Goal: Task Accomplishment & Management: Complete application form

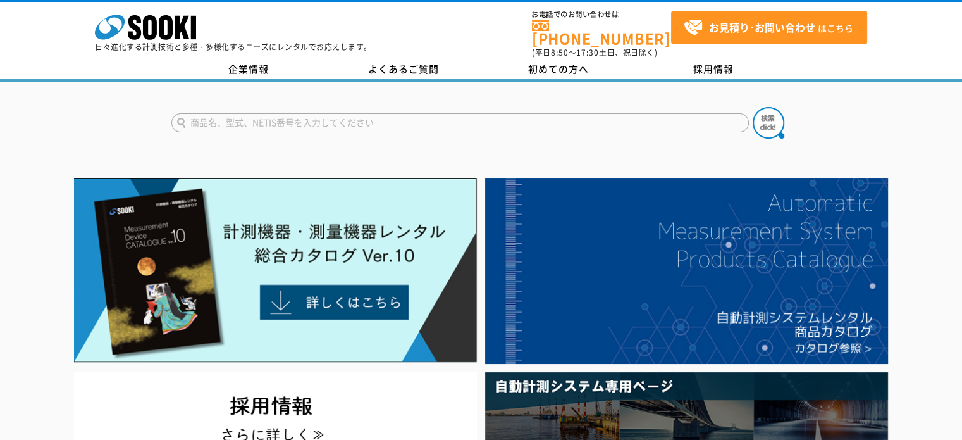
click at [230, 114] on input "text" at bounding box center [460, 122] width 578 height 19
type input "商品名、型式、NETIS番号を入力してください"
type input "TK0055"
click at [764, 109] on img at bounding box center [769, 123] width 32 height 32
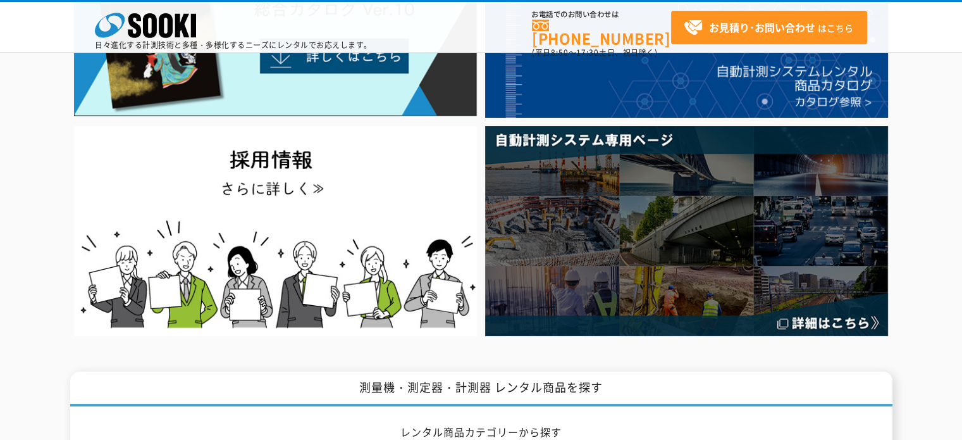
scroll to position [127, 0]
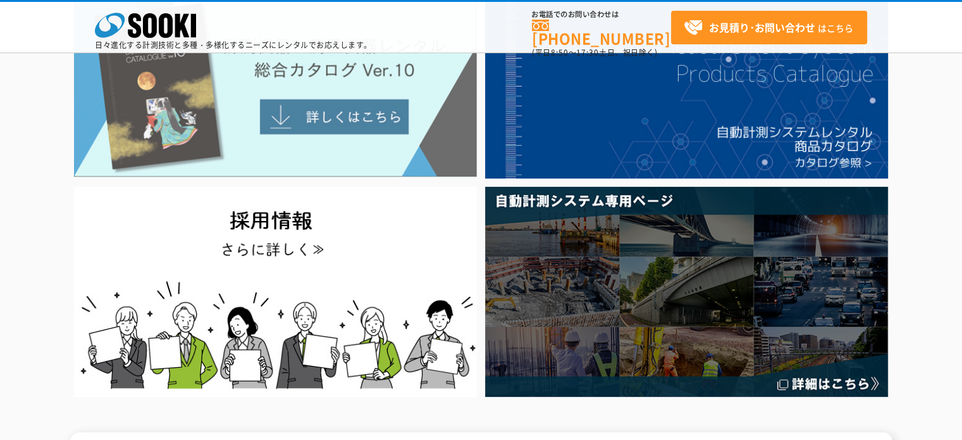
click at [285, 112] on img at bounding box center [275, 84] width 403 height 185
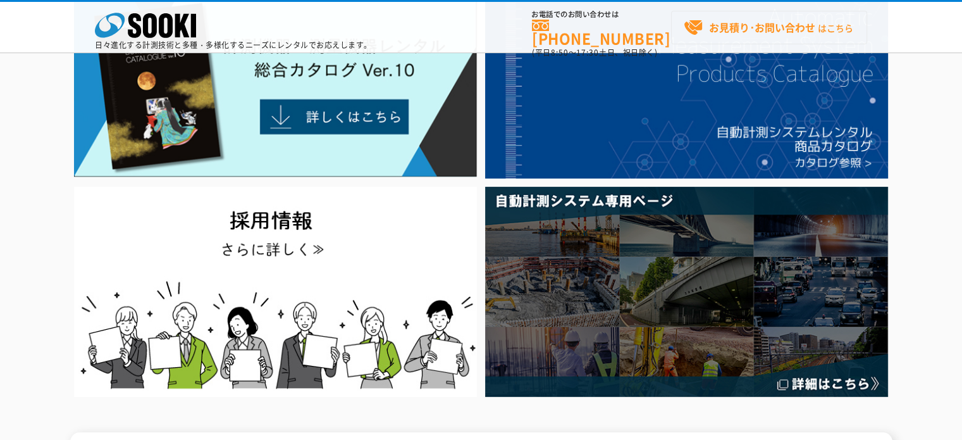
click at [774, 28] on strong "お見積り･お問い合わせ" at bounding box center [762, 27] width 106 height 15
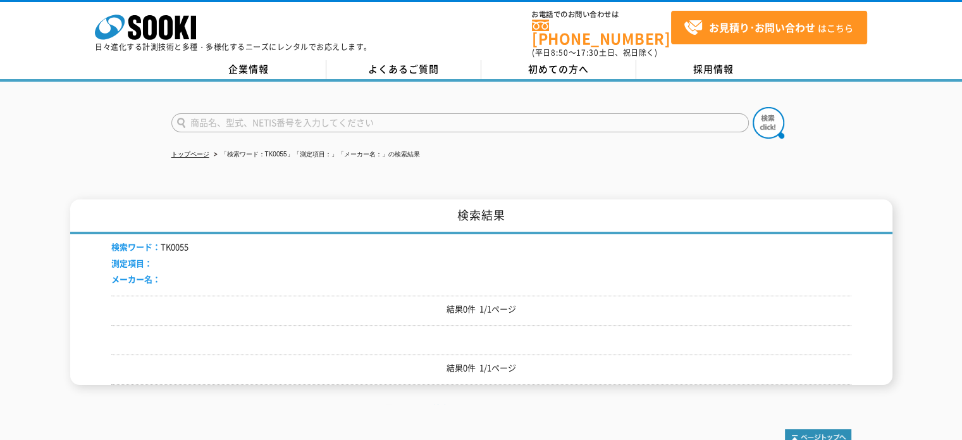
drag, startPoint x: 167, startPoint y: 169, endPoint x: 151, endPoint y: 168, distance: 15.8
click at [167, 169] on div "トップページ 「検索ワード：TK0055」「測定項目：」「メーカー名：」の検索結果 検索結果 検索ワード： TK0055 測定項目： メーカー名： 結果0件 …" at bounding box center [481, 243] width 962 height 322
click at [109, 162] on div "トップページ 「検索ワード：TK0055」「測定項目：」「メーカー名：」の検索結果 検索結果 検索ワード： TK0055 測定項目： メーカー名： 結果0件 …" at bounding box center [481, 243] width 962 height 322
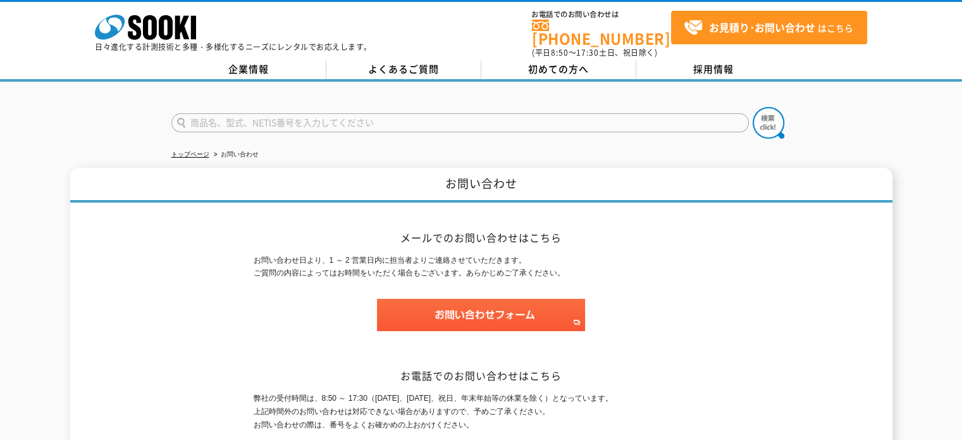
click at [263, 113] on input "text" at bounding box center [460, 122] width 578 height 19
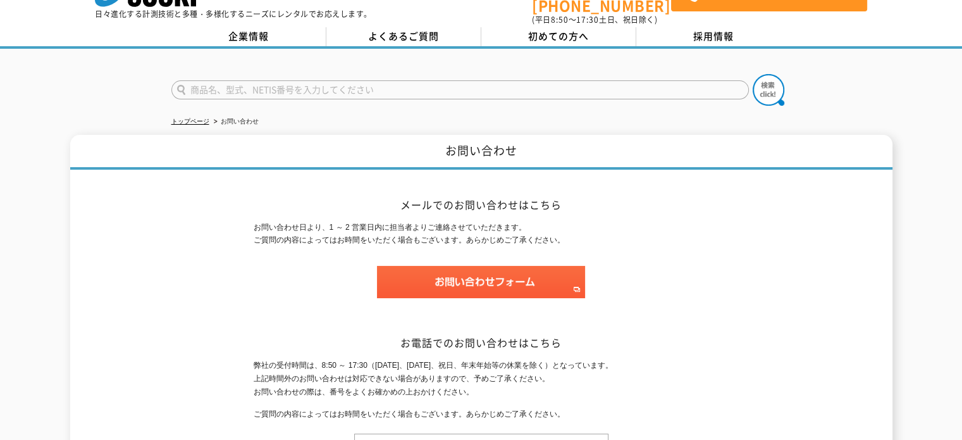
scroll to position [63, 0]
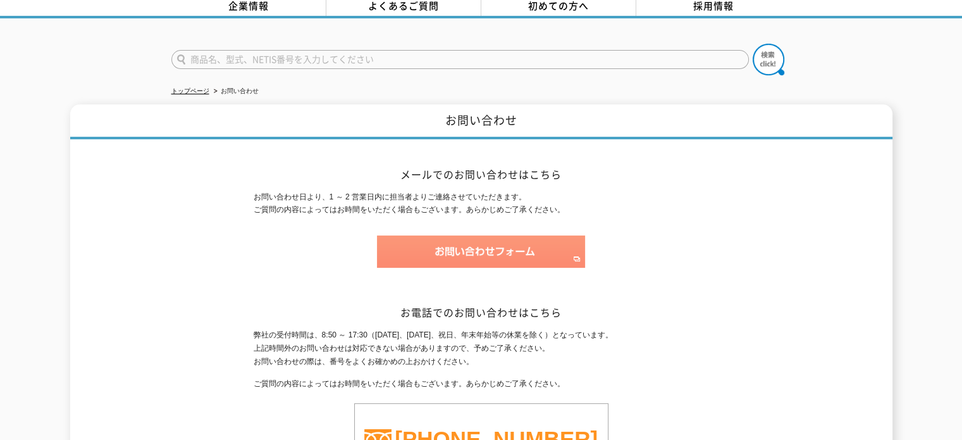
type input "商品名、型式、NETIS番号を入力してください"
click at [470, 239] on img at bounding box center [481, 251] width 208 height 32
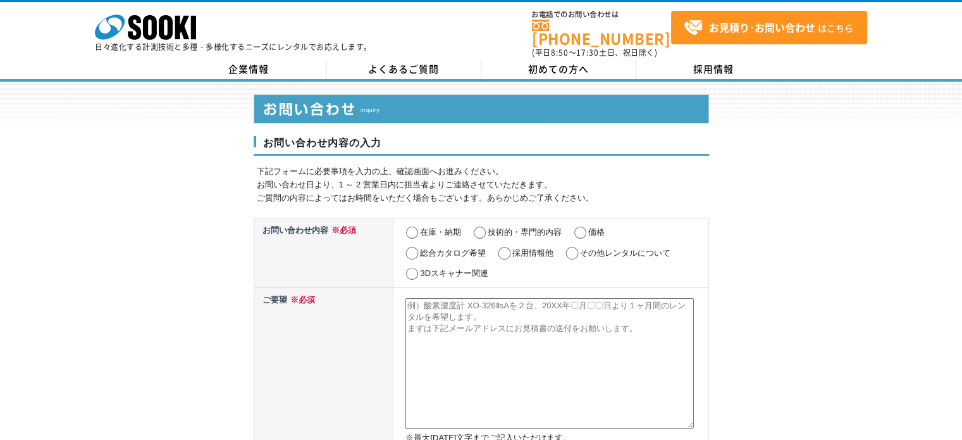
click at [582, 226] on input "価格" at bounding box center [581, 232] width 16 height 13
radio input "true"
drag, startPoint x: 408, startPoint y: 297, endPoint x: 564, endPoint y: 324, distance: 158.6
click at [564, 325] on textarea at bounding box center [550, 363] width 288 height 130
paste textarea "TK0240"
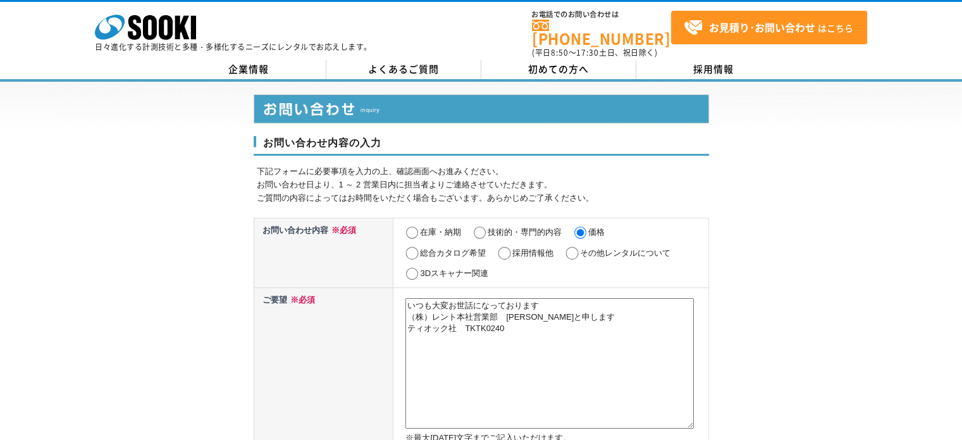
click at [475, 322] on textarea "いつも大変お世話になっております （株）レント本社営業部　武藤と申します ティオック社　TKTK0240" at bounding box center [550, 363] width 288 height 130
click at [506, 320] on textarea "いつも大変お世話になっております （株）レント本社営業部　武藤と申します ティオック社　TK0240" at bounding box center [550, 363] width 288 height 130
click at [571, 309] on textarea "いつも大変お世話になっております （株）レント本社営業部　武藤と申します ティオック社　TK0240　日極　月極" at bounding box center [550, 363] width 288 height 130
click at [547, 333] on textarea "いつも大変お世話になっております （株）レント本社営業部　武藤と申します 下記商品の単価見積を頂戴したく存じます ティオック社　TK0240　日極　月極" at bounding box center [550, 363] width 288 height 130
click at [412, 344] on textarea "いつも大変お世話になっております （株）レント本社営業部　武藤と申します 下記商品の単価見積を頂戴したく存じます ティオック社　TK0240　日極　月極" at bounding box center [550, 363] width 288 height 130
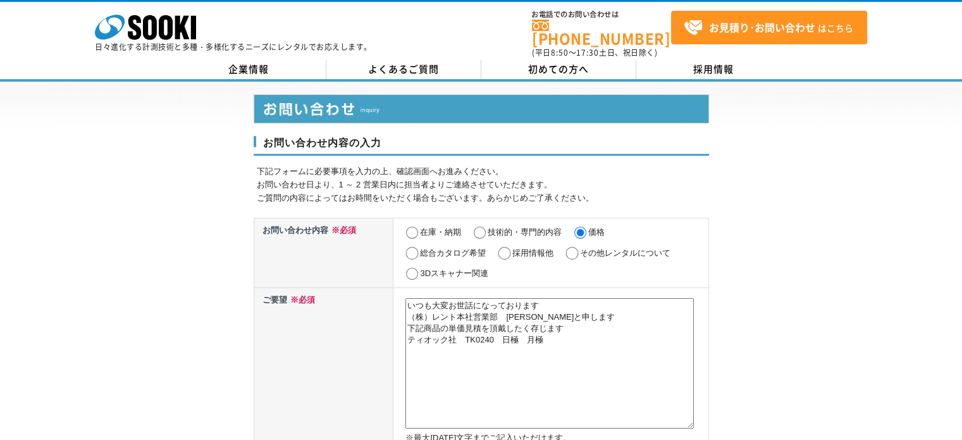
drag, startPoint x: 476, startPoint y: 331, endPoint x: 402, endPoint y: 327, distance: 73.5
click at [402, 328] on td "いつも大変お世話になっております （株）レント本社営業部　武藤と申します 下記商品の単価見積を頂戴したく存じます ティオック社　TK0240　日極　月極 ※最…" at bounding box center [551, 367] width 315 height 161
click at [411, 349] on textarea "いつも大変お世話になっております （株）レント本社営業部　武藤と申します 下記商品の単価見積を頂戴したく存じます ティオック社　TK0240　日極　月極" at bounding box center [550, 363] width 288 height 130
click at [412, 344] on textarea "いつも大変お世話になっております （株）レント本社営業部　武藤と申します 下記商品の単価見積を頂戴したく存じます ティオック社　TK0240　日極　月極" at bounding box center [550, 363] width 288 height 130
paste textarea "ティオック社　TK"
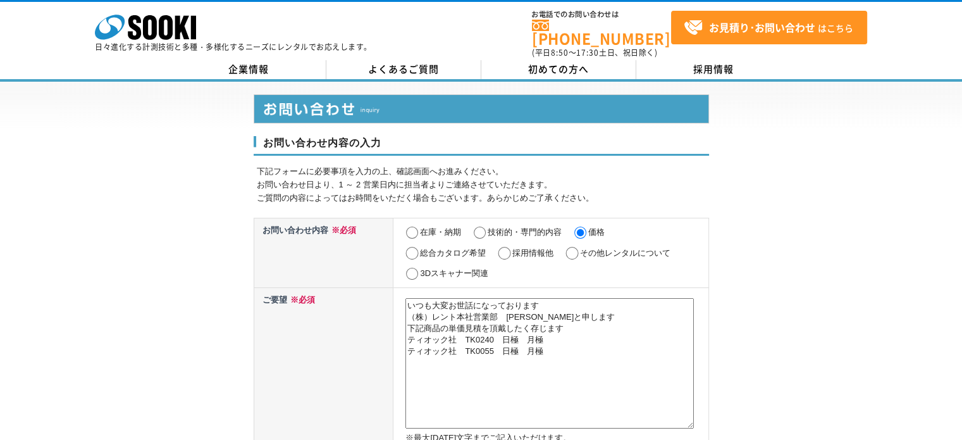
drag, startPoint x: 407, startPoint y: 344, endPoint x: 554, endPoint y: 346, distance: 146.8
click at [553, 346] on textarea "いつも大変お世話になっております （株）レント本社営業部　武藤と申します 下記商品の単価見積を頂戴したく存じます ティオック社　TK0240　日極　月極 ティ…" at bounding box center [550, 363] width 288 height 130
click at [440, 330] on textarea "いつも大変お世話になっております （株）レント本社営業部　武藤と申します 下記商品の単価見積を頂戴したく存じます ティオック社　TK0240　日極　月極" at bounding box center [550, 363] width 288 height 130
click at [459, 331] on textarea "いつも大変お世話になっております （株）レント本社営業部　武藤と申します 下記商品の単価見積を頂戴したく存じます ティオック社　TK0240　日極　月極" at bounding box center [550, 363] width 288 height 130
click at [466, 332] on textarea "いつも大変お世話になっております （株）レント本社営業部　武藤と申します 下記商品の単価見積を頂戴したく存じます ティオック社　TK0240　日極　月極" at bounding box center [550, 363] width 288 height 130
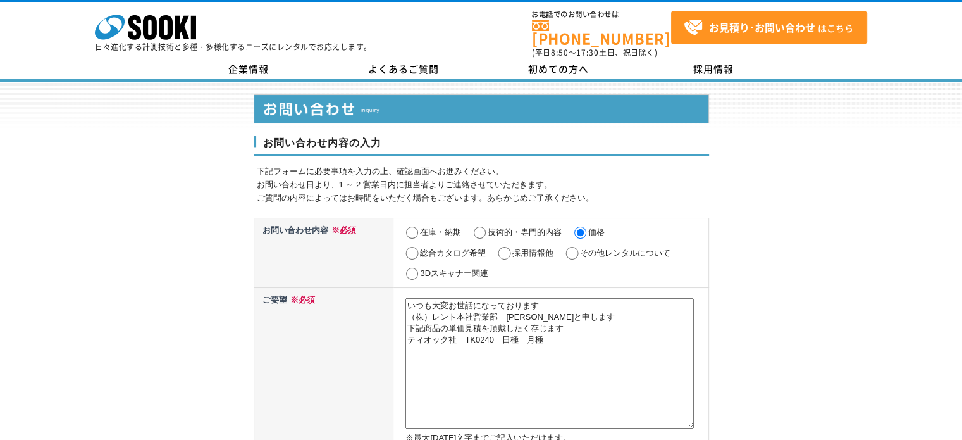
click at [412, 344] on textarea "いつも大変お世話になっております （株）レント本社営業部　武藤と申します 下記商品の単価見積を頂戴したく存じます ティオック社　TK0240　日極　月極" at bounding box center [550, 363] width 288 height 130
click at [458, 346] on textarea "いつも大変お世話になっております （株）レント本社営業部　武藤と申します 下記商品の単価見積を頂戴したく存じます ティオック社　TK0240　日極　月極 ティ…" at bounding box center [550, 363] width 288 height 130
drag, startPoint x: 495, startPoint y: 333, endPoint x: 544, endPoint y: 330, distance: 48.8
click at [548, 331] on textarea "いつも大変お世話になっております （株）レント本社営業部　武藤と申します 下記商品の単価見積を頂戴したく存じます ティオック社　TK0240　日極　月極 ティ…" at bounding box center [550, 363] width 288 height 130
click at [564, 346] on textarea "いつも大変お世話になっております （株）レント本社営業部　武藤と申します 下記商品の単価見積を頂戴したく存じます ティオック社　TK0240　日極　月極 ティ…" at bounding box center [550, 363] width 288 height 130
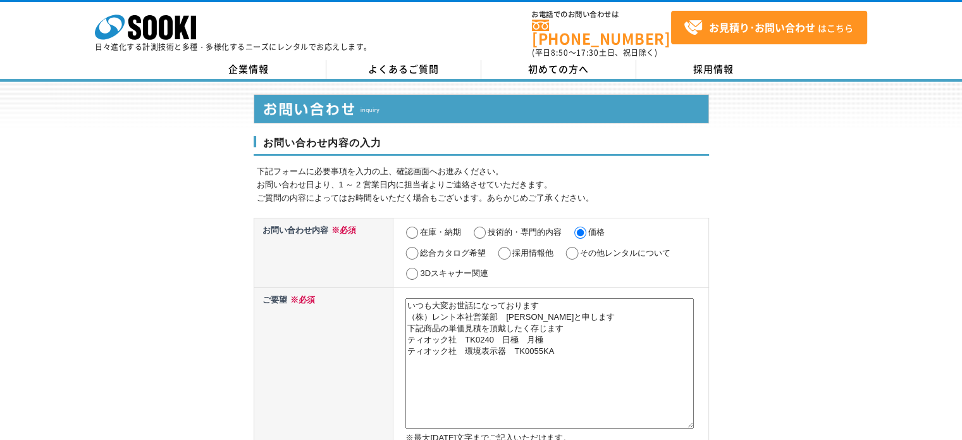
paste textarea "日極　月極"
click at [463, 339] on textarea "いつも大変お世話になっております （株）レント本社営業部　武藤と申します 下記商品の単価見積を頂戴したく存じます ティオック社　TK0240　日極　月極 ティ…" at bounding box center [550, 363] width 288 height 130
click at [538, 347] on textarea "いつも大変お世話になっております （株）レント本社営業部　武藤と申します 下記商品の単価見積を頂戴したく存じます ティオック社　TK0240　日極　月極 ティ…" at bounding box center [550, 363] width 288 height 130
click at [407, 357] on textarea "いつも大変お世話になっております （株）レント本社営業部　武藤と申します 下記商品の単価見積を頂戴したく存じます ティオック社　TK0240　日極　月極 ティ…" at bounding box center [550, 363] width 288 height 130
click at [543, 341] on textarea "いつも大変お世話になっております （株）レント本社営業部　武藤と申します 下記商品の単価見積を頂戴したく存じます ティオック社　TK0240　日極　月極 ティ…" at bounding box center [550, 363] width 288 height 130
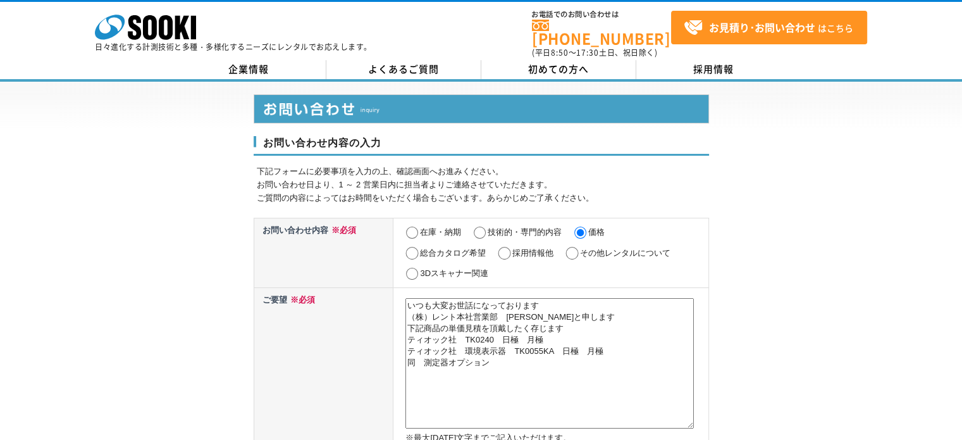
click at [497, 349] on textarea "いつも大変お世話になっております （株）レント本社営業部　武藤と申します 下記商品の単価見積を頂戴したく存じます ティオック社　TK0240　日極　月極 ティ…" at bounding box center [550, 363] width 288 height 130
click at [406, 356] on textarea "いつも大変お世話になっております （株）レント本社営業部　武藤と申します 下記商品の単価見積を頂戴したく存じます ティオック社　TK0240　日極　月極 ティ…" at bounding box center [550, 363] width 288 height 130
drag, startPoint x: 511, startPoint y: 354, endPoint x: 518, endPoint y: 366, distance: 14.8
click at [510, 354] on textarea "いつも大変お世話になっております （株）レント本社営業部　武藤と申します 下記商品の単価見積を頂戴したく存じます ティオック社　TK0240　日極　月極 ティ…" at bounding box center [550, 363] width 288 height 130
click at [423, 355] on textarea "いつも大変お世話になっております （株）レント本社営業部　武藤と申します 下記商品の単価見積を頂戴したく存じます ティオック社　TK0240　日極　月極 ティ…" at bounding box center [550, 363] width 288 height 130
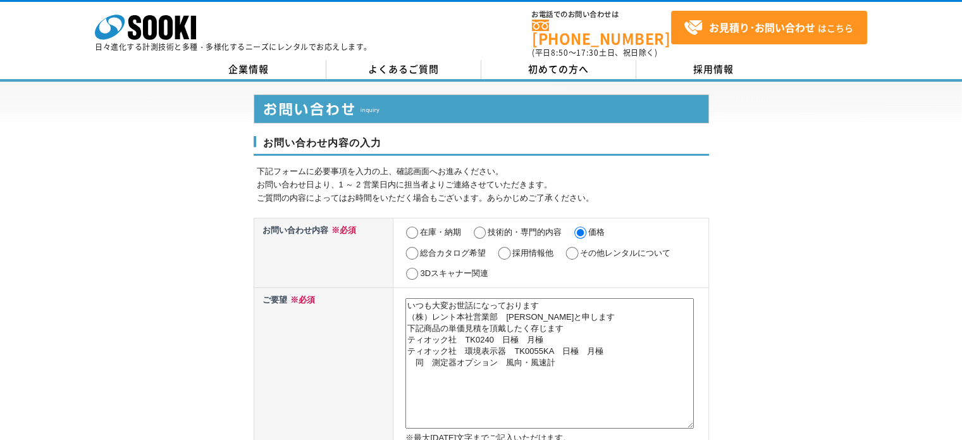
drag, startPoint x: 557, startPoint y: 345, endPoint x: 593, endPoint y: 345, distance: 36.1
click at [612, 345] on textarea "いつも大変お世話になっております （株）レント本社営業部　武藤と申します 下記商品の単価見積を頂戴したく存じます ティオック社　TK0240　日極　月極 ティ…" at bounding box center [550, 363] width 288 height 130
click at [557, 357] on textarea "いつも大変お世話になっております （株）レント本社営業部　武藤と申します 下記商品の単価見積を頂戴したく存じます ティオック社　TK0240　日極　月極 ティ…" at bounding box center [550, 363] width 288 height 130
drag, startPoint x: 559, startPoint y: 344, endPoint x: 605, endPoint y: 346, distance: 46.9
click at [605, 346] on textarea "いつも大変お世話になっております （株）レント本社営業部　武藤と申します 下記商品の単価見積を頂戴したく存じます ティオック社　TK0240　日極　月極 ティ…" at bounding box center [550, 363] width 288 height 130
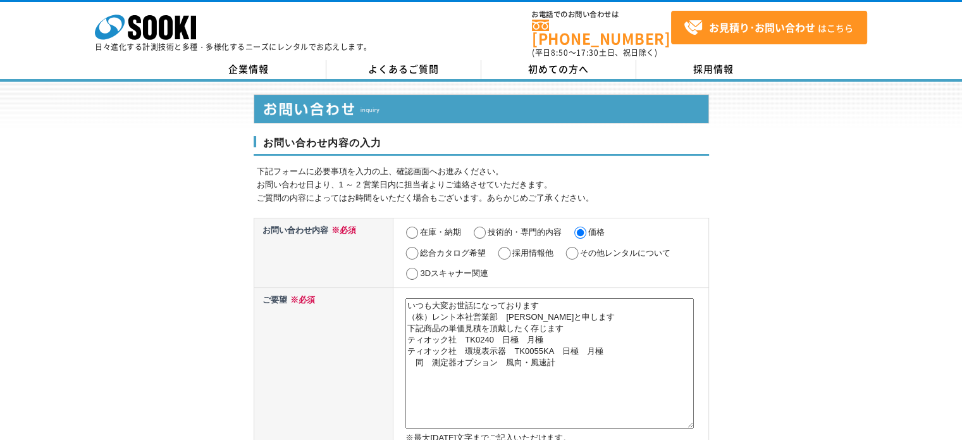
click at [563, 354] on textarea "いつも大変お世話になっております （株）レント本社営業部　武藤と申します 下記商品の単価見積を頂戴したく存じます ティオック社　TK0240　日極　月極 ティ…" at bounding box center [550, 363] width 288 height 130
paste textarea "日極　月極"
click at [411, 357] on textarea "いつも大変お世話になっております （株）レント本社営業部　武藤と申します 下記商品の単価見積を頂戴したく存じます ティオック社　TK0240　日極　月極 ティ…" at bounding box center [550, 363] width 288 height 130
click at [408, 358] on textarea "いつも大変お世話になっております （株）レント本社営業部　武藤と申します 下記商品の単価見積を頂戴したく存じます ティオック社　TK0240　日極　月極 ティ…" at bounding box center [550, 363] width 288 height 130
click at [431, 359] on textarea "いつも大変お世話になっております （株）レント本社営業部　武藤と申します 下記商品の単価見積を頂戴したく存じます ティオック社　TK0240　日極　月極 ティ…" at bounding box center [550, 363] width 288 height 130
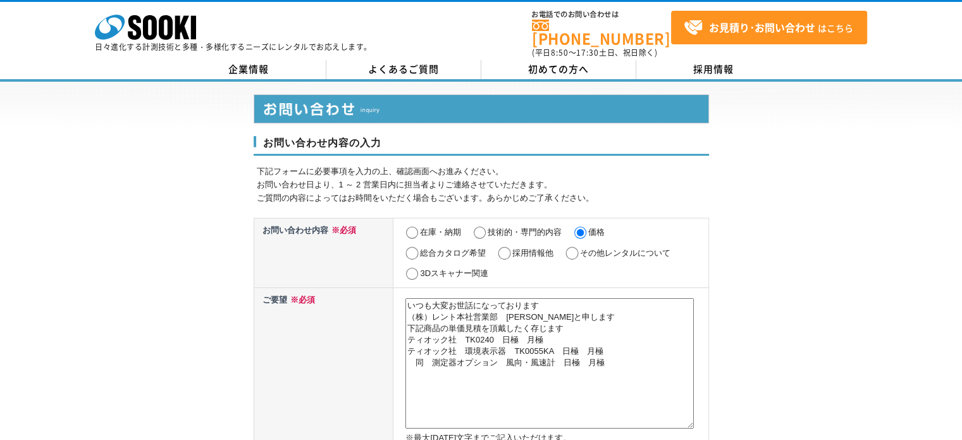
drag, startPoint x: 406, startPoint y: 357, endPoint x: 542, endPoint y: 361, distance: 135.4
click at [555, 360] on textarea "いつも大変お世話になっております （株）レント本社営業部　武藤と申します 下記商品の単価見積を頂戴したく存じます ティオック社　TK0240　日極　月極 ティ…" at bounding box center [550, 363] width 288 height 130
click at [411, 369] on textarea "いつも大変お世話になっております （株）レント本社営業部　武藤と申します 下記商品の単価見積を頂戴したく存じます ティオック社　TK0240　日極　月極 ティ…" at bounding box center [550, 363] width 288 height 130
paste textarea "同　測定器オプション　風向・風速計"
drag, startPoint x: 564, startPoint y: 355, endPoint x: 602, endPoint y: 361, distance: 38.5
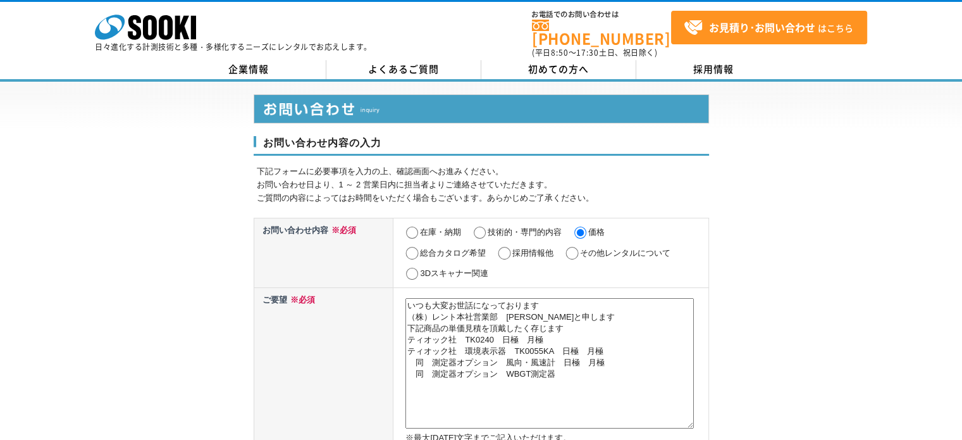
click at [608, 361] on textarea "いつも大変お世話になっております （株）レント本社営業部　武藤と申します 下記商品の単価見積を頂戴したく存じます ティオック社　TK0240　日極　月極 ティ…" at bounding box center [550, 363] width 288 height 130
click at [557, 369] on textarea "いつも大変お世話になっております （株）レント本社営業部　武藤と申します 下記商品の単価見積を頂戴したく存じます ティオック社　TK0240　日極　月極 ティ…" at bounding box center [550, 363] width 288 height 130
paste textarea "日極　月極"
click at [464, 361] on textarea "いつも大変お世話になっております （株）レント本社営業部　武藤と申します 下記商品の単価見積を頂戴したく存じます ティオック社　TK0240　日極　月極 ティ…" at bounding box center [550, 363] width 288 height 130
click at [395, 347] on td "いつも大変お世話になっております （株）レント本社営業部　武藤と申します 下記商品の単価見積を頂戴したく存じます ティオック社　TK0240　日極　月極 ティ…" at bounding box center [551, 367] width 315 height 161
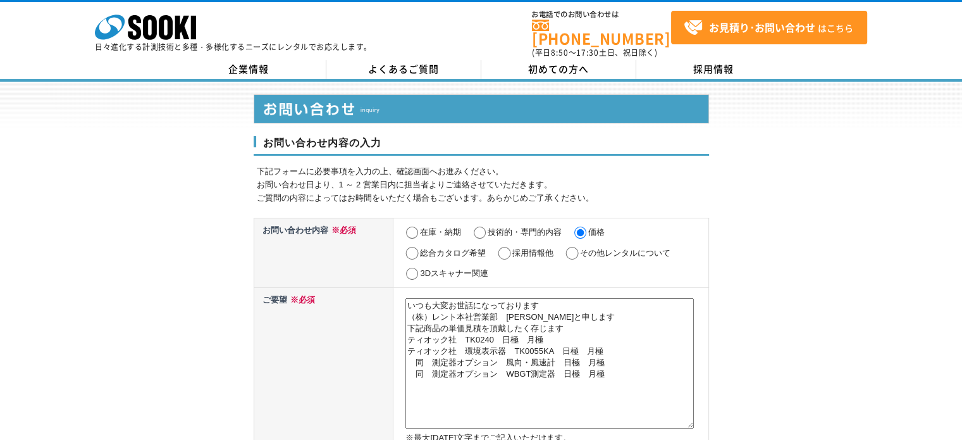
click at [485, 357] on textarea "いつも大変お世話になっております （株）レント本社営業部　武藤と申します 下記商品の単価見積を頂戴したく存じます ティオック社　TK0240　日極　月極 ティ…" at bounding box center [550, 363] width 288 height 130
click at [409, 332] on textarea "いつも大変お世話になっております （株）レント本社営業部　武藤と申します 下記商品の単価見積を頂戴したく存じます ティオック社　TK0240　日極　月極 ティ…" at bounding box center [550, 363] width 288 height 130
click at [407, 343] on textarea "いつも大変お世話になっております （株）レント本社営業部　武藤と申します 下記商品の単価見積を頂戴したく存じます ①ティオック社　TK0240　日極　月極 テ…" at bounding box center [550, 363] width 288 height 130
click at [514, 343] on textarea "いつも大変お世話になっております （株）レント本社営業部　武藤と申します 下記商品の単価見積を頂戴したく存じます ①ティオック社　TK0240　日極　月極 ②…" at bounding box center [550, 363] width 288 height 130
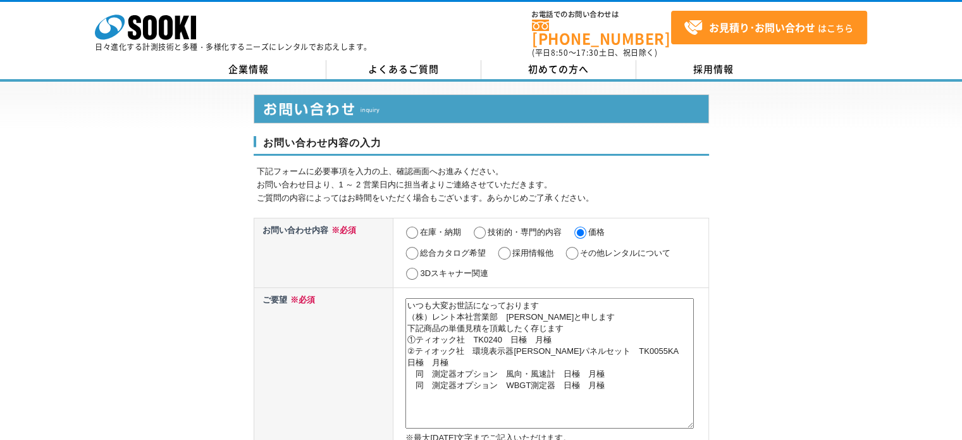
click at [416, 356] on textarea "いつも大変お世話になっております （株）レント本社営業部　武藤と申します 下記商品の単価見積を頂戴したく存じます ①ティオック社　TK0240　日極　月極 ②…" at bounding box center [550, 363] width 288 height 130
click at [417, 368] on textarea "いつも大変お世話になっております （株）レント本社営業部　武藤と申します 下記商品の単価見積を頂戴したく存じます ①ティオック社　TK0240　日極　月極 ②…" at bounding box center [550, 363] width 288 height 130
click at [490, 371] on textarea "いつも大変お世話になっております （株）レント本社営業部　武藤と申します 下記商品の単価見積を頂戴したく存じます ①ティオック社　TK0240　日極　月極 ②…" at bounding box center [550, 363] width 288 height 130
drag, startPoint x: 555, startPoint y: 370, endPoint x: 546, endPoint y: 362, distance: 12.6
click at [552, 368] on textarea "いつも大変お世話になっております （株）レント本社営業部　武藤と申します 下記商品の単価見積を頂戴したく存じます ①ティオック社　TK0240　日極　月極 ②…" at bounding box center [550, 363] width 288 height 130
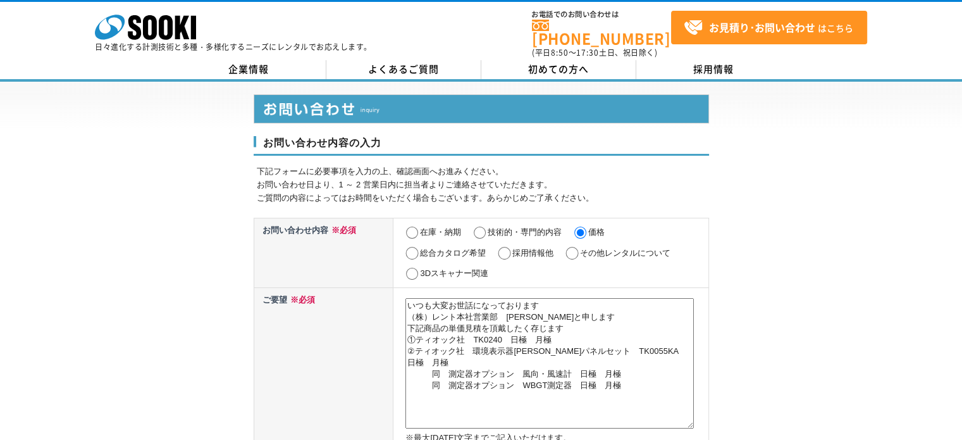
click at [487, 346] on textarea "いつも大変お世話になっております （株）レント本社営業部　武藤と申します 下記商品の単価見積を頂戴したく存じます ①ティオック社　TK0240　日極　月極 ②…" at bounding box center [550, 363] width 288 height 130
click at [515, 344] on textarea "いつも大変お世話になっております （株）レント本社営業部　武藤と申します 下記商品の単価見積を頂戴したく存じます ①ティオック社　TK0240　日極　月極 ②…" at bounding box center [550, 363] width 288 height 130
drag, startPoint x: 518, startPoint y: 346, endPoint x: 561, endPoint y: 347, distance: 43.0
click at [561, 347] on textarea "いつも大変お世話になっております （株）レント本社営業部　武藤と申します 下記商品の単価見積を頂戴したく存じます ①ティオック社　TK0240　日極　月極 ②…" at bounding box center [550, 363] width 288 height 130
drag, startPoint x: 412, startPoint y: 379, endPoint x: 442, endPoint y: 374, distance: 30.8
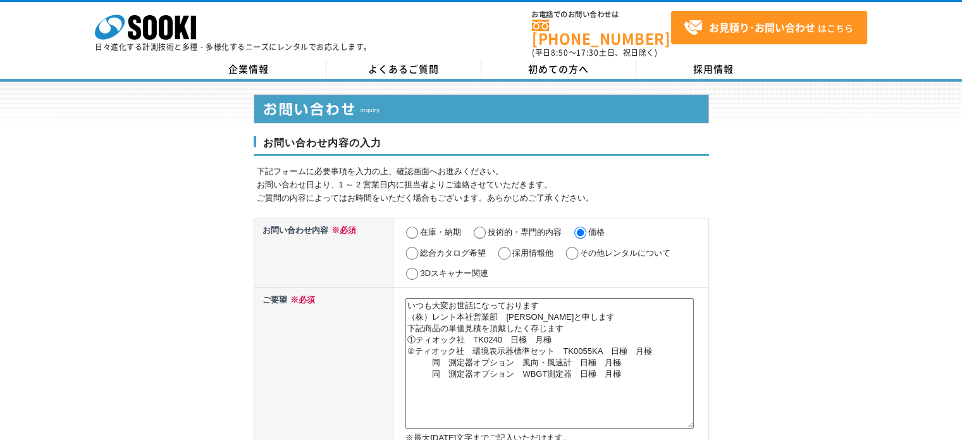
click at [412, 378] on textarea "いつも大変お世話になっております （株）レント本社営業部　武藤と申します 下記商品の単価見積を頂戴したく存じます ①ティオック社　TK0240　日極　月極 ②…" at bounding box center [550, 363] width 288 height 130
click at [630, 367] on textarea "いつも大変お世話になっております （株）レント本社営業部　武藤と申します 下記商品の単価見積を頂戴したく存じます ①ティオック社　TK0240　日極　月極 ②…" at bounding box center [550, 363] width 288 height 130
type textarea "いつも大変お世話になっております （株）レント本社営業部　武藤と申します 下記商品の単価見積を頂戴したく存じます ①ティオック社　TK0240　日極　月極 ②…"
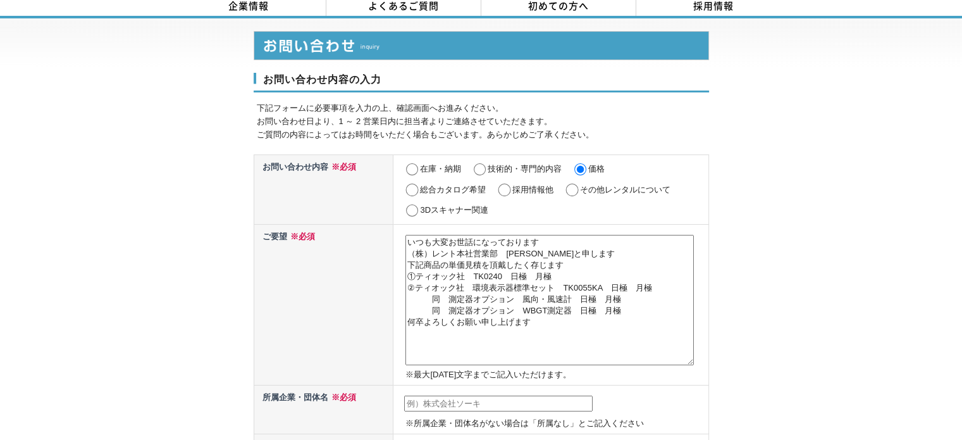
scroll to position [127, 0]
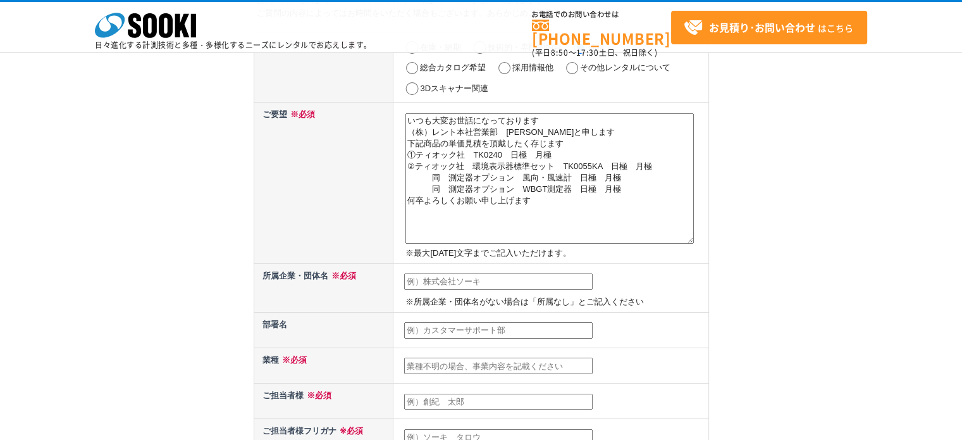
click at [412, 133] on textarea "いつも大変お世話になっております （株）レント本社営業部　武藤と申します 下記商品の単価見積を頂戴したく存じます ①ティオック社　TK0240　日極　月極 ②…" at bounding box center [550, 178] width 288 height 130
click at [410, 131] on textarea "いつも大変お世話になっております （株）レント本社営業部　武藤と申します 下記商品の単価見積を頂戴したく存じます ①ティオック社　TK0240　日極　月極 ②…" at bounding box center [550, 178] width 288 height 130
click at [443, 150] on textarea "いつも大変お世話になっております （株）レント本社営業部　武藤と申します 下記商品の単価見積を頂戴したく存じます ①ティオック社　TK0240　日極　月極 ②…" at bounding box center [550, 178] width 288 height 130
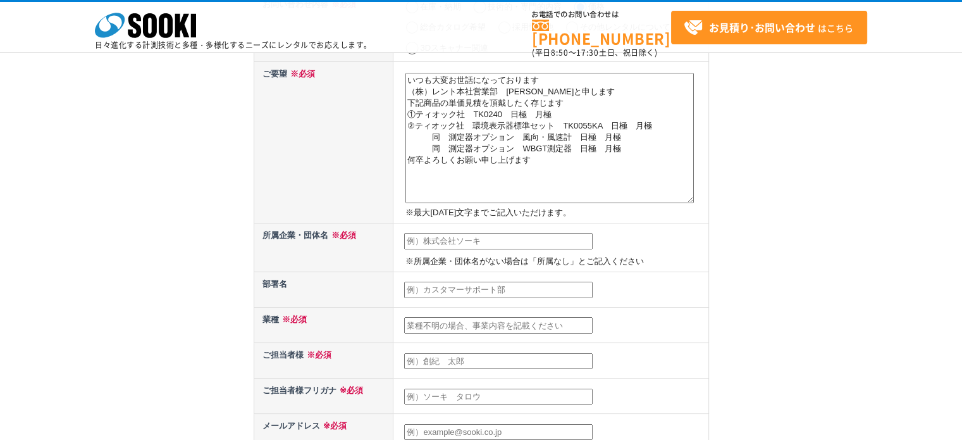
scroll to position [190, 0]
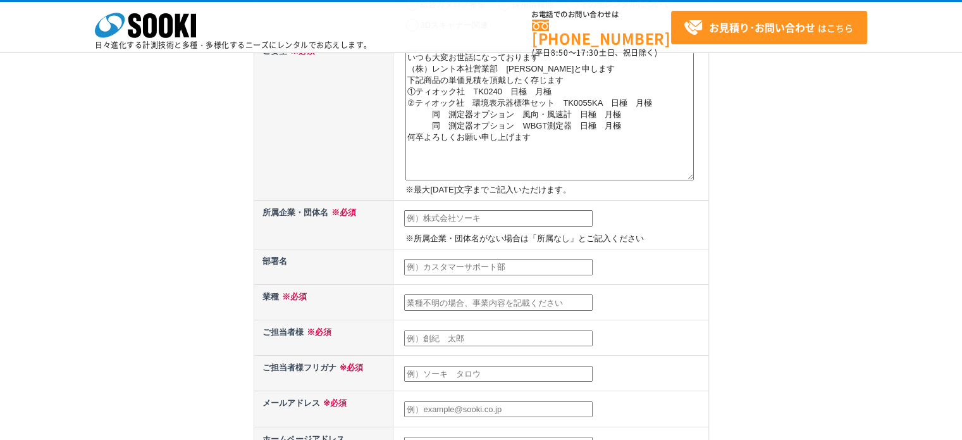
click at [430, 216] on input "text" at bounding box center [498, 218] width 189 height 16
type input "株式会社レント"
click at [420, 251] on td at bounding box center [551, 266] width 315 height 35
click at [412, 260] on input "text" at bounding box center [498, 267] width 189 height 16
type input "本社営業部"
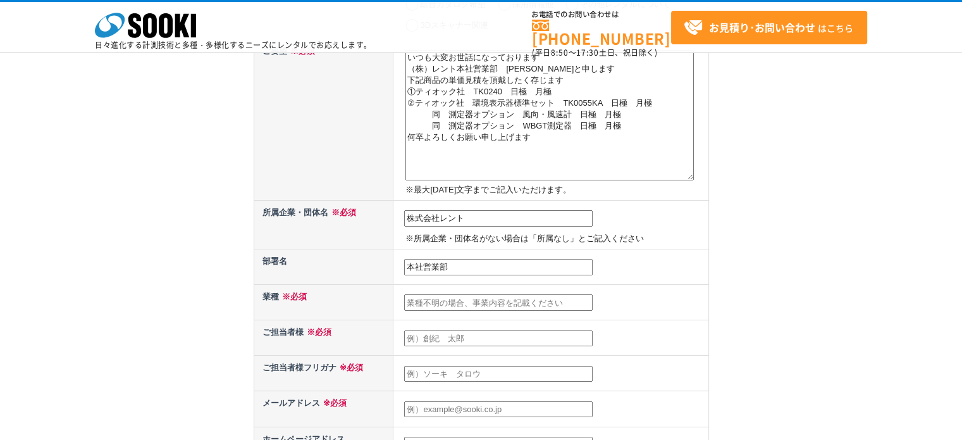
click at [428, 295] on input "text" at bounding box center [498, 302] width 189 height 16
type input "建設機械レンタル"
click at [418, 330] on input "text" at bounding box center [498, 338] width 189 height 16
type input "ム"
type input "武藤　基康"
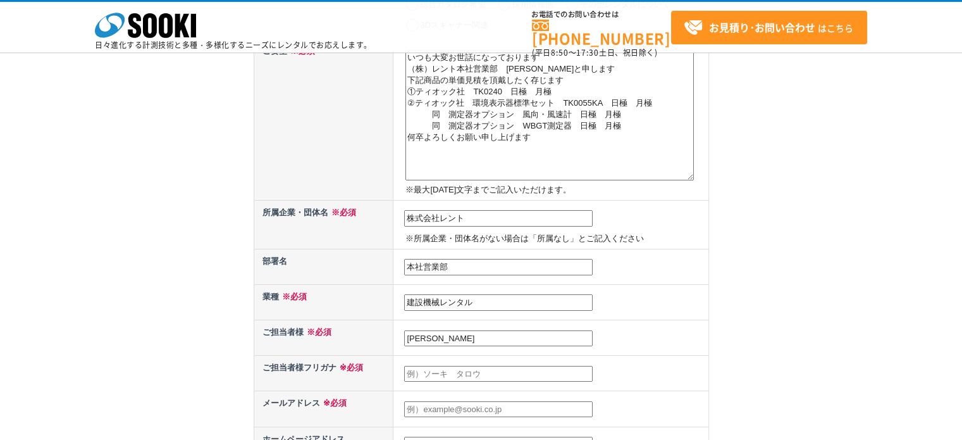
click at [425, 366] on input "text" at bounding box center [498, 374] width 189 height 16
type input "ムトウ　モトヤス"
click at [463, 401] on input "text" at bounding box center [498, 409] width 189 height 16
type input "mutoum@rent.co.jp"
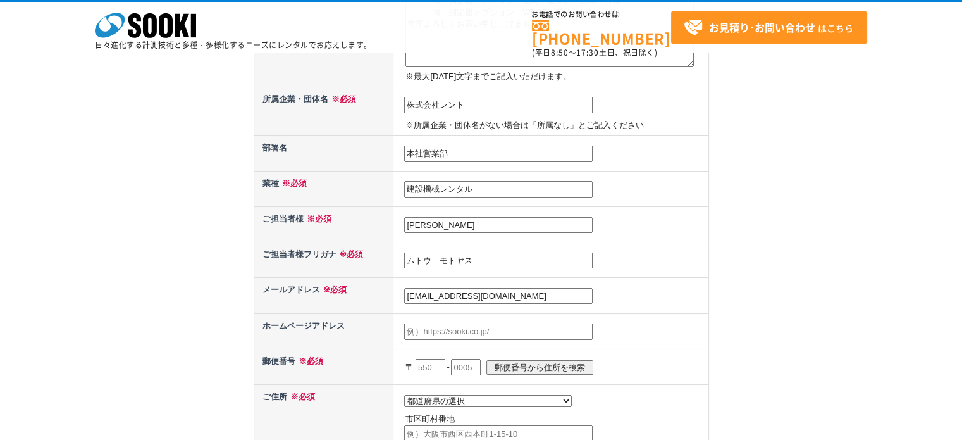
scroll to position [316, 0]
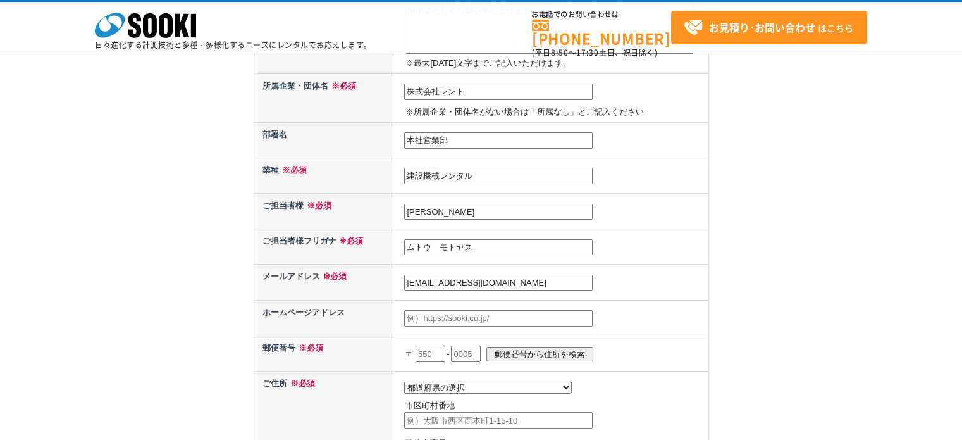
click at [425, 347] on input "text" at bounding box center [431, 353] width 30 height 16
type input "422"
click at [481, 347] on input "text" at bounding box center [466, 353] width 30 height 16
type input "8004"
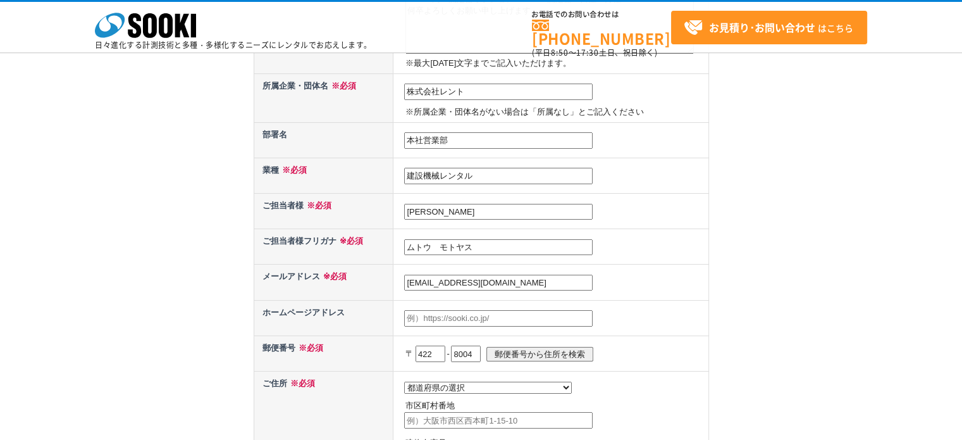
click at [541, 347] on input "郵便番号から住所を検索" at bounding box center [540, 354] width 107 height 15
select select "22"
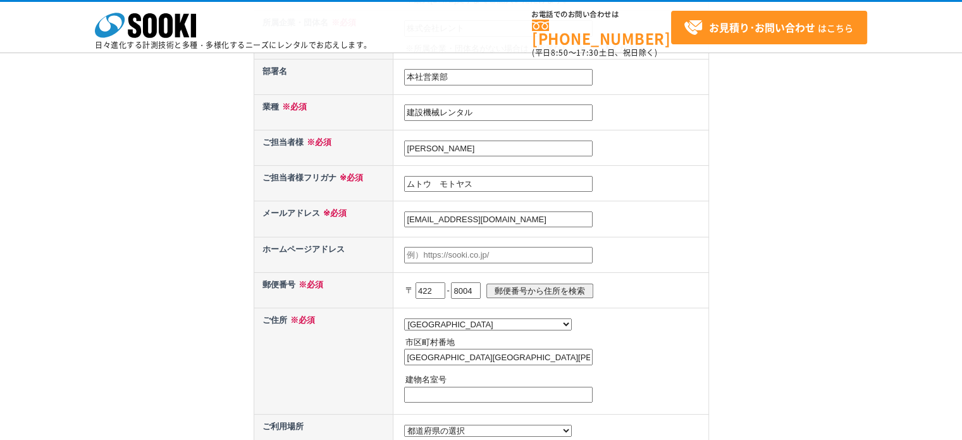
scroll to position [443, 0]
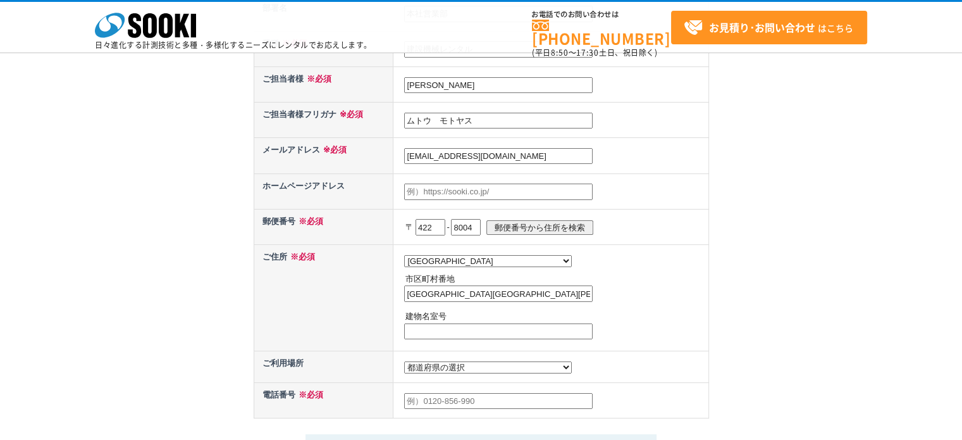
click at [437, 326] on input "text" at bounding box center [498, 331] width 189 height 16
click at [500, 288] on input "静岡市駿河区国吉田" at bounding box center [498, 293] width 189 height 16
type input "静岡市駿河区国吉田1丁目6‐10"
click at [471, 362] on select "都道府県の選択 利用場所未定 北海道 青森県 岩手県 宮城県 秋田県 山形県 福島県 茨城県 栃木県 群馬県 埼玉県 千葉県 東京都 神奈川県 新潟県 富山県…" at bounding box center [488, 367] width 168 height 12
select select "22"
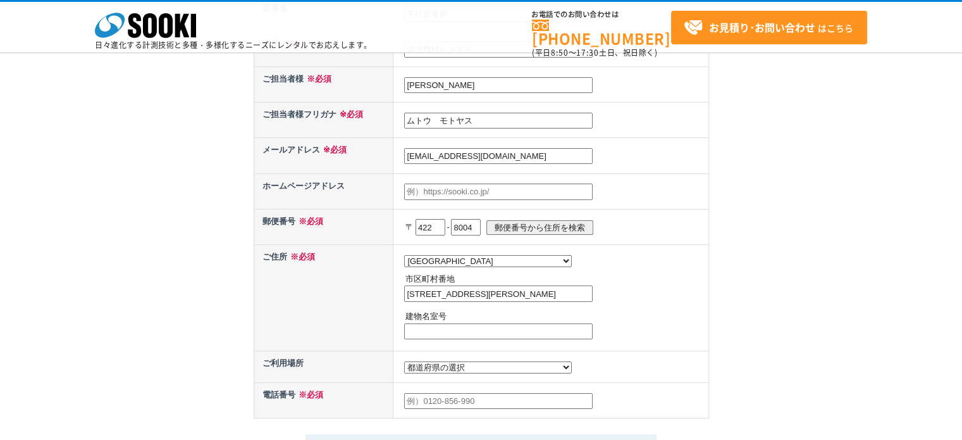
click at [404, 361] on select "都道府県の選択 利用場所未定 北海道 青森県 岩手県 宮城県 秋田県 山形県 福島県 茨城県 栃木県 群馬県 埼玉県 千葉県 東京都 神奈川県 新潟県 富山県…" at bounding box center [488, 367] width 168 height 12
click at [454, 395] on input "text" at bounding box center [498, 401] width 189 height 16
type input "０"
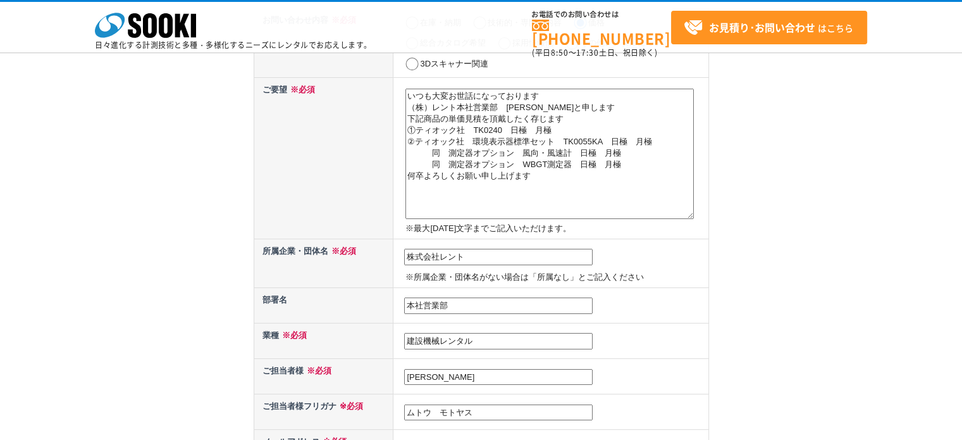
scroll to position [127, 0]
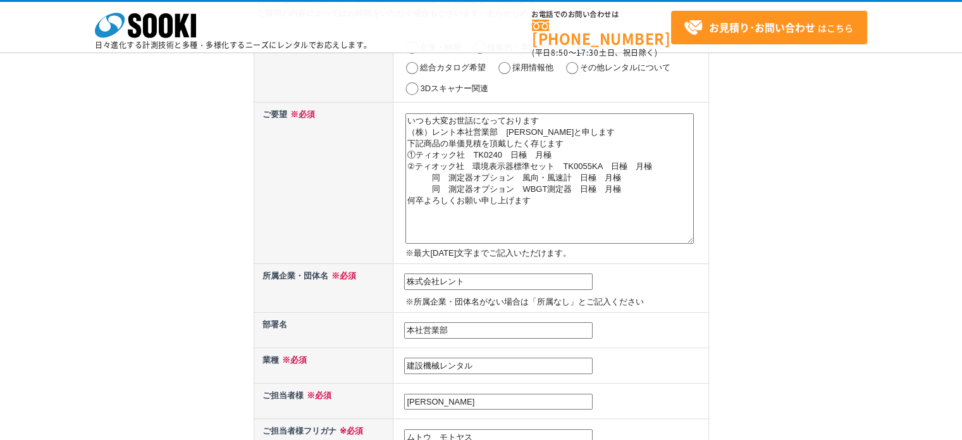
type input "054-265-2270"
click at [470, 144] on textarea "いつも大変お世話になっております （株）レント本社営業部　武藤と申します 下記商品の単価見積を頂戴したく存じます ①ティオック社　TK0240　日極　月極 ②…" at bounding box center [550, 178] width 288 height 130
click at [482, 204] on textarea "いつも大変お世話になっております （株）レント本社営業部　武藤と申します 下記商品の単価見積を頂戴したく存じます ①ティオック社　TK0240　日極　月極 ②…" at bounding box center [550, 178] width 288 height 130
click at [537, 204] on textarea "いつも大変お世話になっております （株）レント本社営業部　武藤と申します 下記商品の単価見積を頂戴したく存じます ①ティオック社　TK0240　日極　月極 ②…" at bounding box center [550, 178] width 288 height 130
click at [410, 203] on textarea "いつも大変お世話になっております （株）レント本社営業部　武藤と申します 下記商品の単価見積を頂戴したく存じます ①ティオック社　TK0240　日極　月極 ②…" at bounding box center [550, 178] width 288 height 130
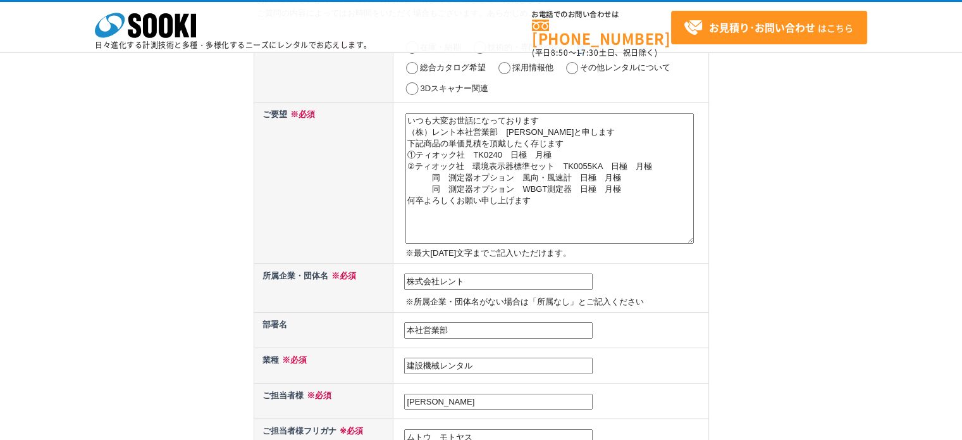
click at [458, 147] on textarea "いつも大変お世話になっております （株）レント本社営業部　武藤と申します 下記商品の単価見積を頂戴したく存じます ①ティオック社　TK0240　日極　月極 ②…" at bounding box center [550, 178] width 288 height 130
click at [430, 140] on textarea "いつも大変お世話になっております （株）レント本社営業部　武藤と申します 下記商品の単価見積を頂戴したく存じます ①ティオック社　TK0240　日極　月極 ②…" at bounding box center [550, 178] width 288 height 130
click at [448, 141] on textarea "いつも大変お世話になっております （株）レント本社営業部　武藤と申します 下記商品の単価見積を頂戴したく存じます ①ティオック社　TK0240　日極　月極 ②…" at bounding box center [550, 178] width 288 height 130
click at [562, 154] on textarea "いつも大変お世話になっております （株）レント本社営業部　武藤と申します 下記商品のWレンタル単価見積を頂戴したく存じます ①ティオック社　TK0240　日極…" at bounding box center [550, 178] width 288 height 130
click at [475, 166] on textarea "いつも大変お世話になっております （株）レント本社営業部　武藤と申します 下記商品のWレンタル単価見積を頂戴したく存じます ①ティオック社　TK0240　日極…" at bounding box center [550, 178] width 288 height 130
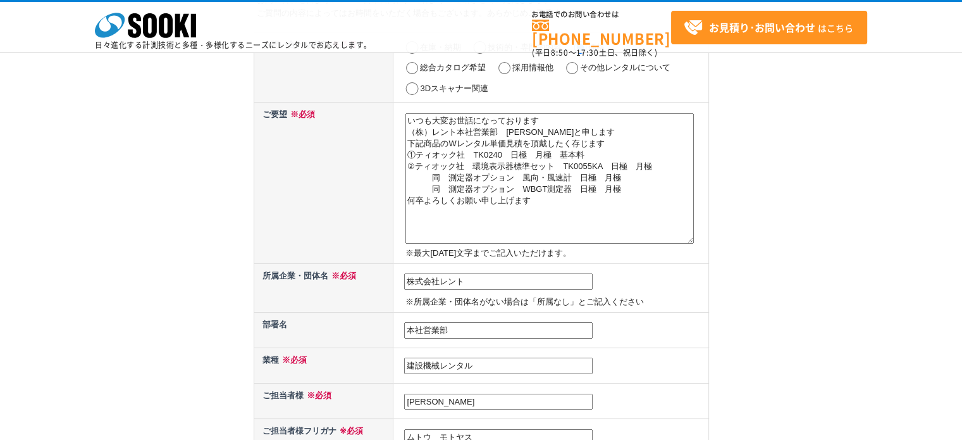
click at [585, 167] on textarea "いつも大変お世話になっております （株）レント本社営業部　武藤と申します 下記商品のWレンタル単価見積を頂戴したく存じます ①ティオック社　TK0240　日極…" at bounding box center [550, 178] width 288 height 130
click at [659, 166] on textarea "いつも大変お世話になっております （株）レント本社営業部　武藤と申します 下記商品のWレンタル単価見積を頂戴したく存じます ①ティオック社　TK0240　日極…" at bounding box center [550, 178] width 288 height 130
drag, startPoint x: 510, startPoint y: 185, endPoint x: 498, endPoint y: 187, distance: 12.2
click at [509, 185] on textarea "いつも大変お世話になっております （株）レント本社営業部　武藤と申します 下記商品のWレンタル単価見積を頂戴したく存じます ①ティオック社　TK0240　日極…" at bounding box center [550, 178] width 288 height 130
drag, startPoint x: 655, startPoint y: 166, endPoint x: 691, endPoint y: 166, distance: 35.4
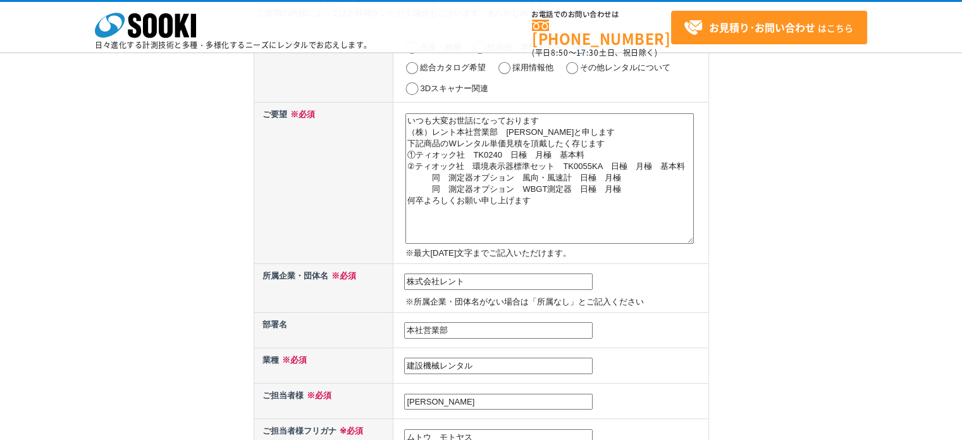
click at [691, 166] on textarea "いつも大変お世話になっております （株）レント本社営業部　武藤と申します 下記商品のWレンタル単価見積を頂戴したく存じます ①ティオック社　TK0240　日極…" at bounding box center [550, 178] width 288 height 130
click at [626, 179] on textarea "いつも大変お世話になっております （株）レント本社営業部　武藤と申します 下記商品のWレンタル単価見積を頂戴したく存じます ①ティオック社　TK0240　日極…" at bounding box center [550, 178] width 288 height 130
paste textarea "基本料"
click at [623, 189] on textarea "いつも大変お世話になっております （株）レント本社営業部　武藤と申します 下記商品のWレンタル単価見積を頂戴したく存じます ①ティオック社　TK0240　日極…" at bounding box center [550, 178] width 288 height 130
paste textarea "基本料"
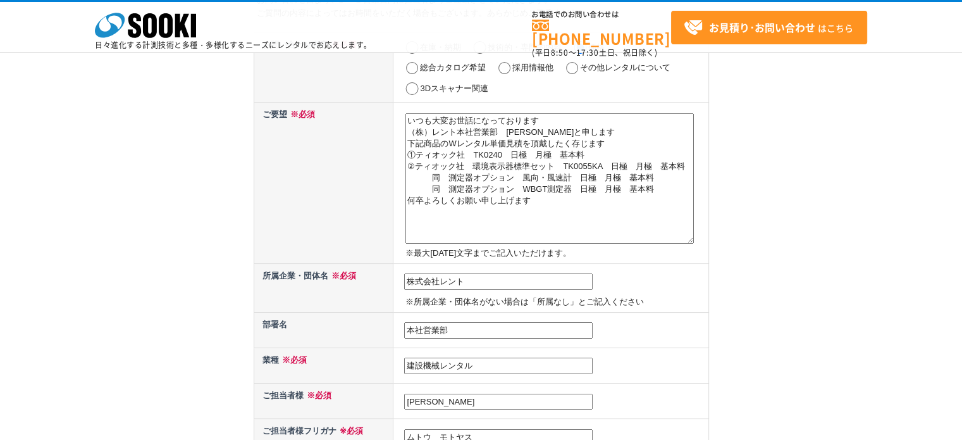
click at [493, 215] on textarea "いつも大変お世話になっております （株）レント本社営業部　武藤と申します 下記商品のWレンタル単価見積を頂戴したく存じます ①ティオック社　TK0240　日極…" at bounding box center [550, 178] width 288 height 130
click at [411, 204] on textarea "いつも大変お世話になっております （株）レント本社営業部　武藤と申します 下記商品のWレンタル単価見積を頂戴したく存じます ①ティオック社　TK0240　日極…" at bounding box center [550, 178] width 288 height 130
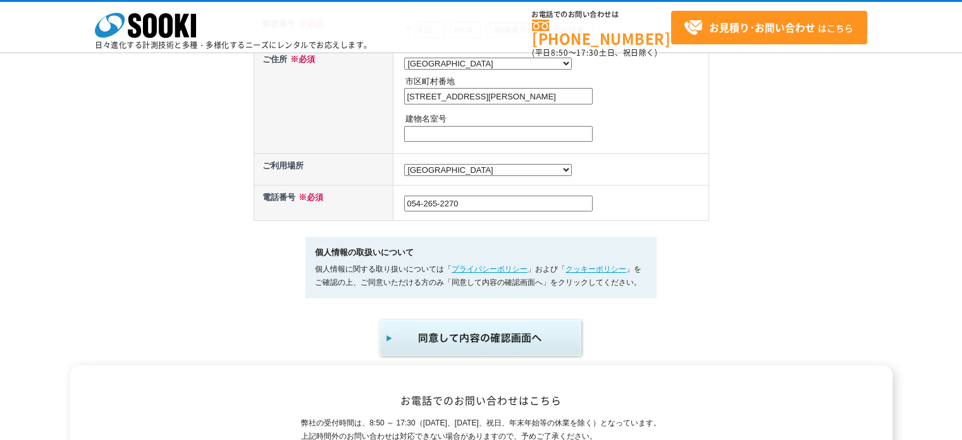
scroll to position [633, 0]
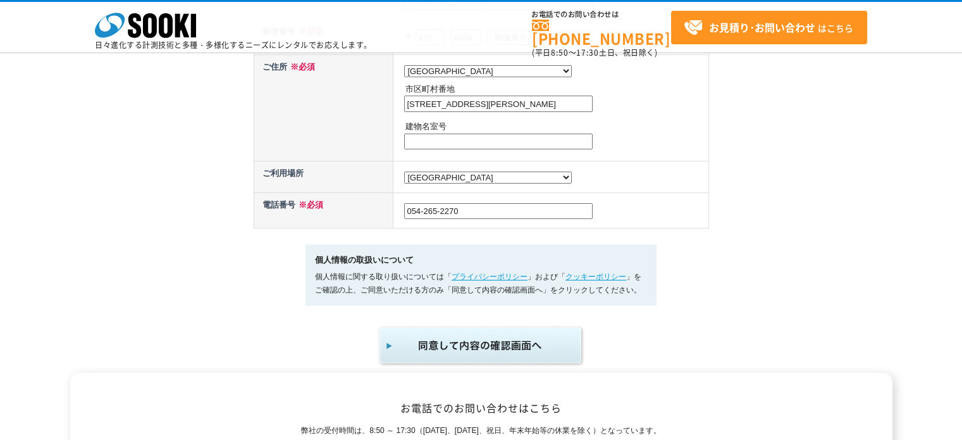
type textarea "いつも大変お世話になっております （株）レント本社営業部　武藤と申します 下記商品のWレンタル単価見積を頂戴したく存じます ①ティオック社　TK0240　日極…"
click at [528, 333] on img "submit" at bounding box center [482, 346] width 208 height 42
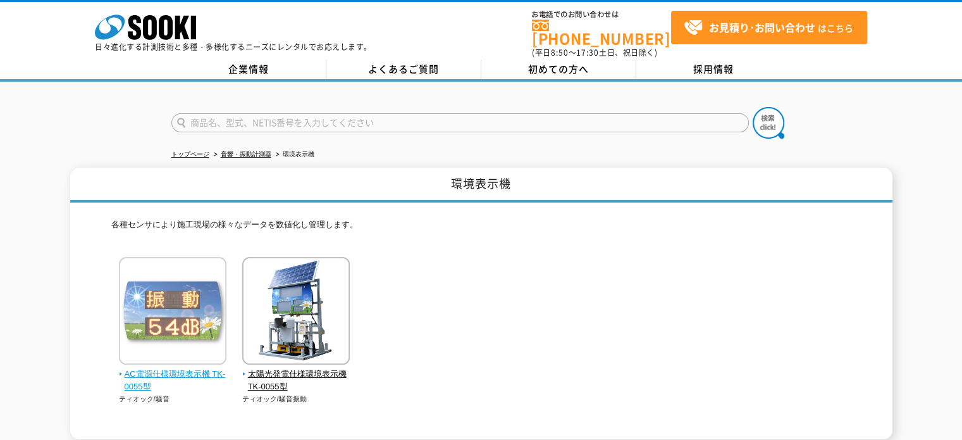
click at [145, 368] on span "AC電源仕様環境表示機 TK-0055型" at bounding box center [173, 381] width 108 height 27
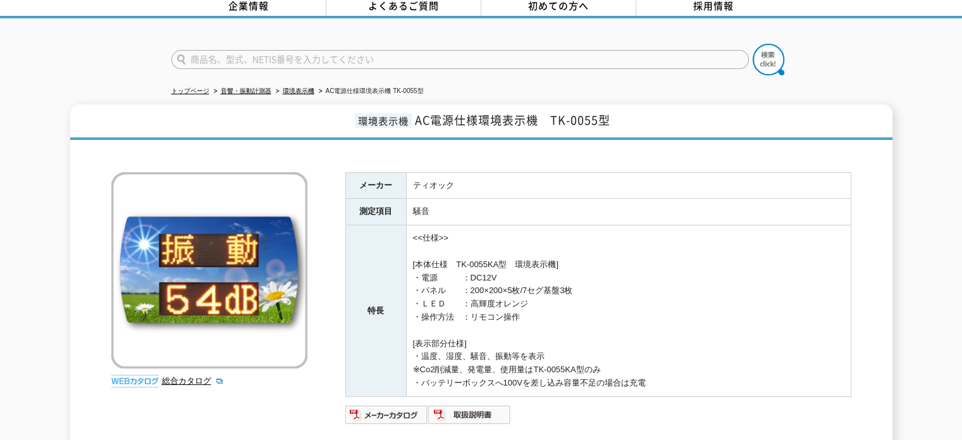
scroll to position [127, 0]
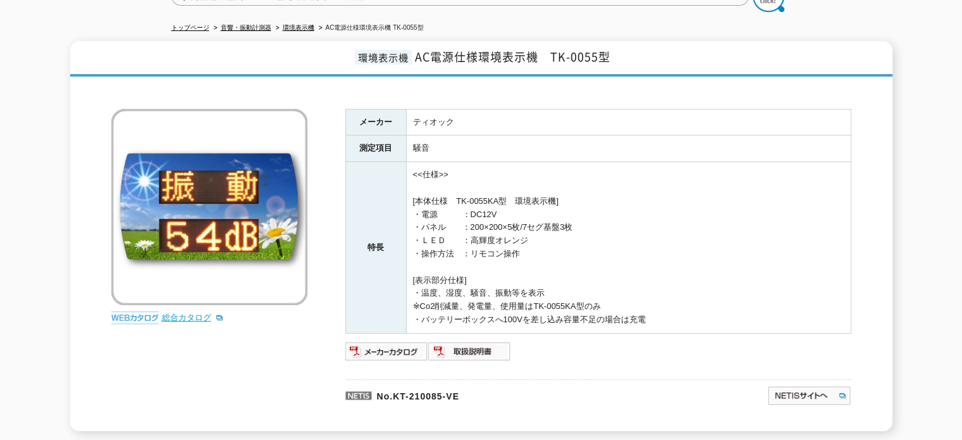
click at [185, 313] on link "総合カタログ" at bounding box center [193, 317] width 62 height 9
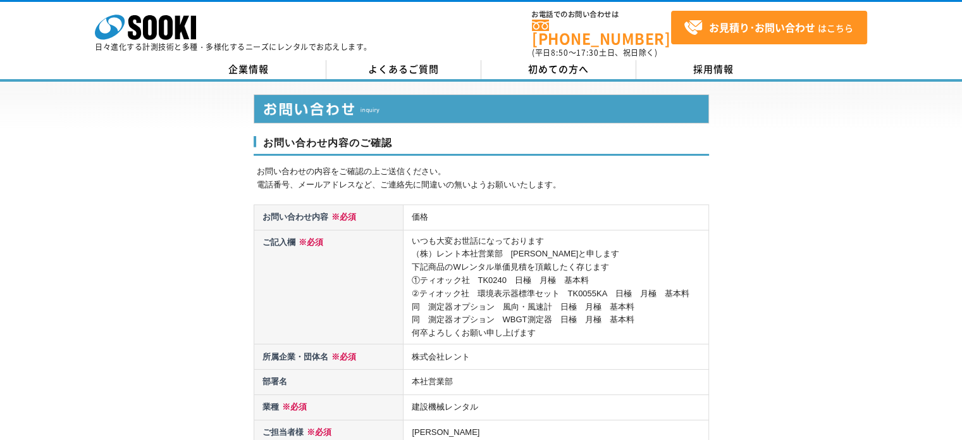
click at [478, 270] on td "いつも大変お世話になっております （株）レント本社営業部　[PERSON_NAME]と申します 下記商品のWレンタル単価見積を頂戴したく存じます ①ティオック…" at bounding box center [556, 287] width 305 height 114
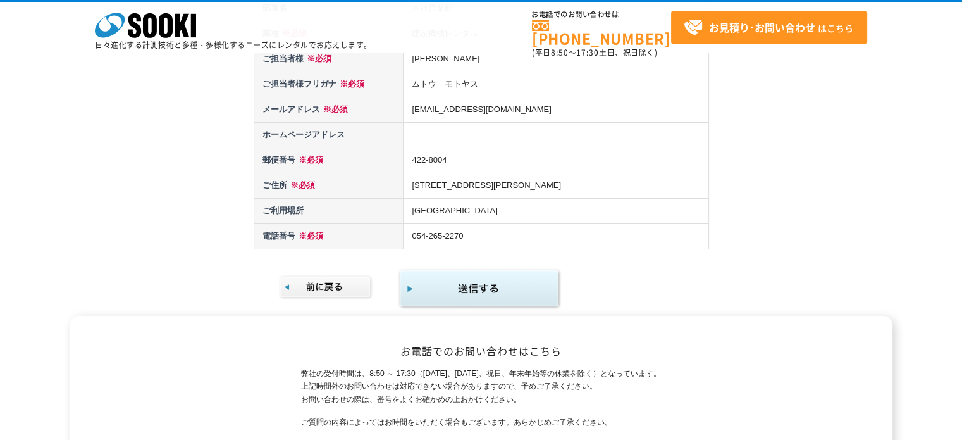
scroll to position [316, 0]
click at [467, 285] on img "submit" at bounding box center [480, 287] width 163 height 41
